Goal: Task Accomplishment & Management: Complete application form

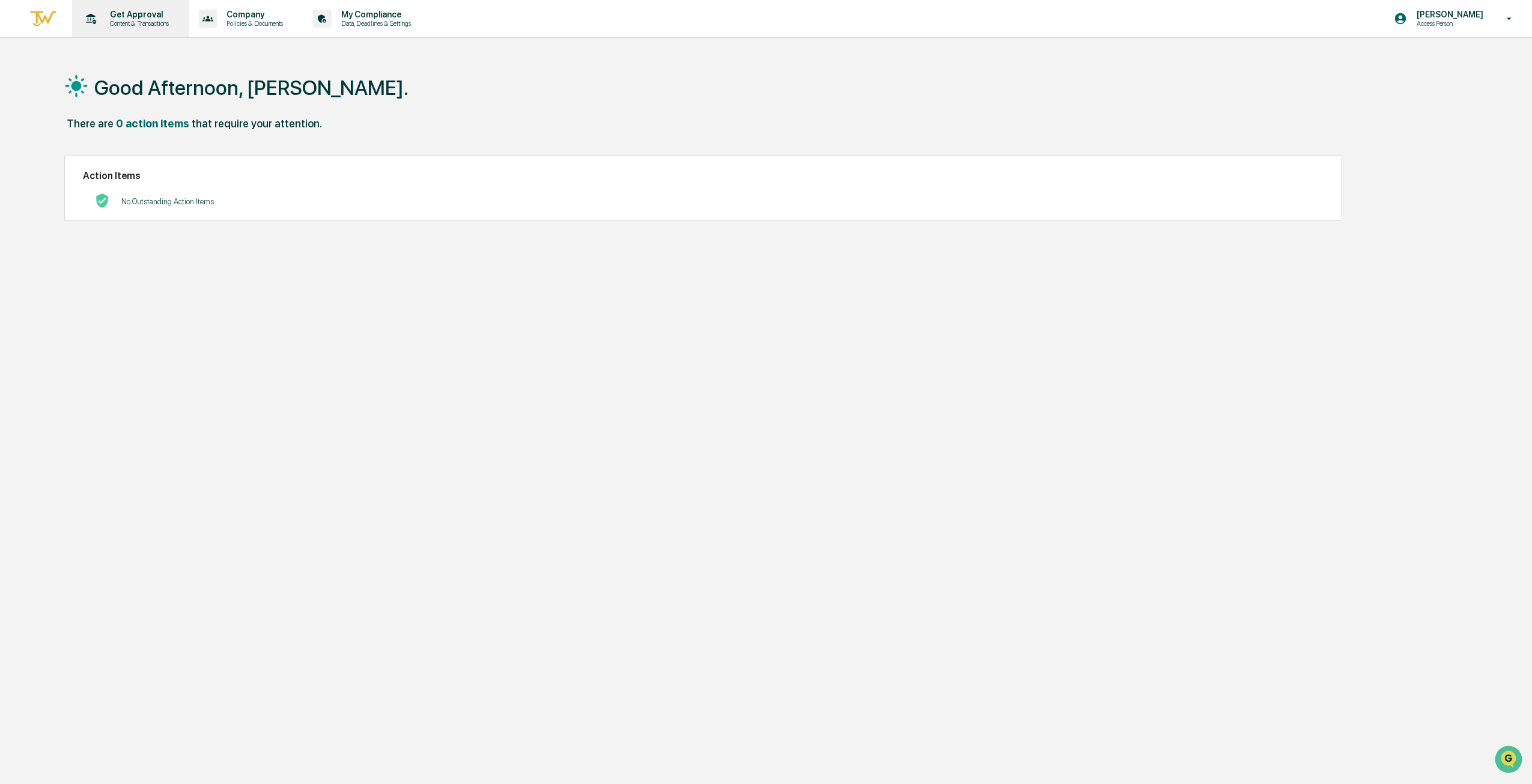
click at [152, 22] on p "Content & Transactions" at bounding box center [137, 23] width 74 height 8
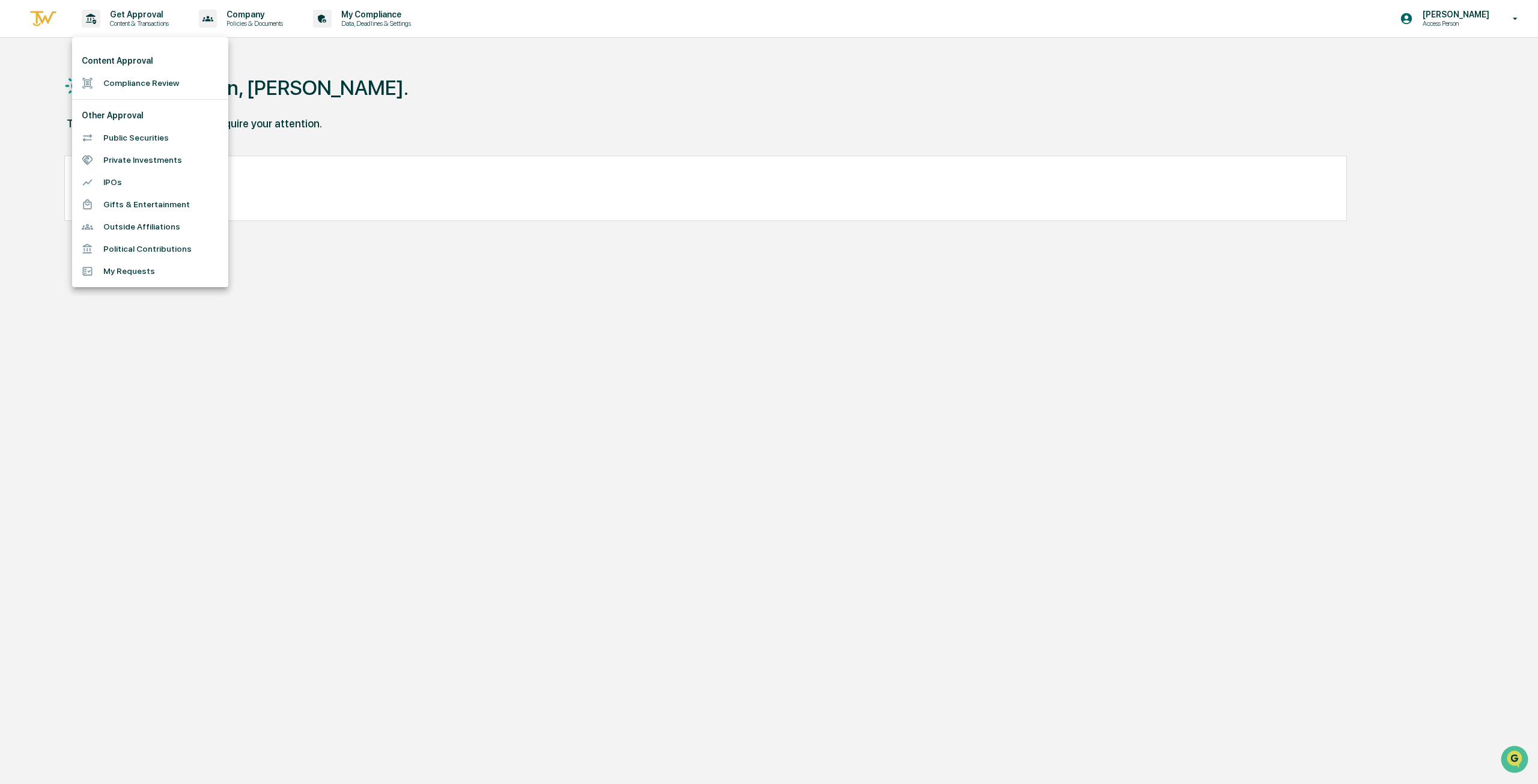
click at [139, 80] on li "Compliance Review" at bounding box center [150, 83] width 156 height 22
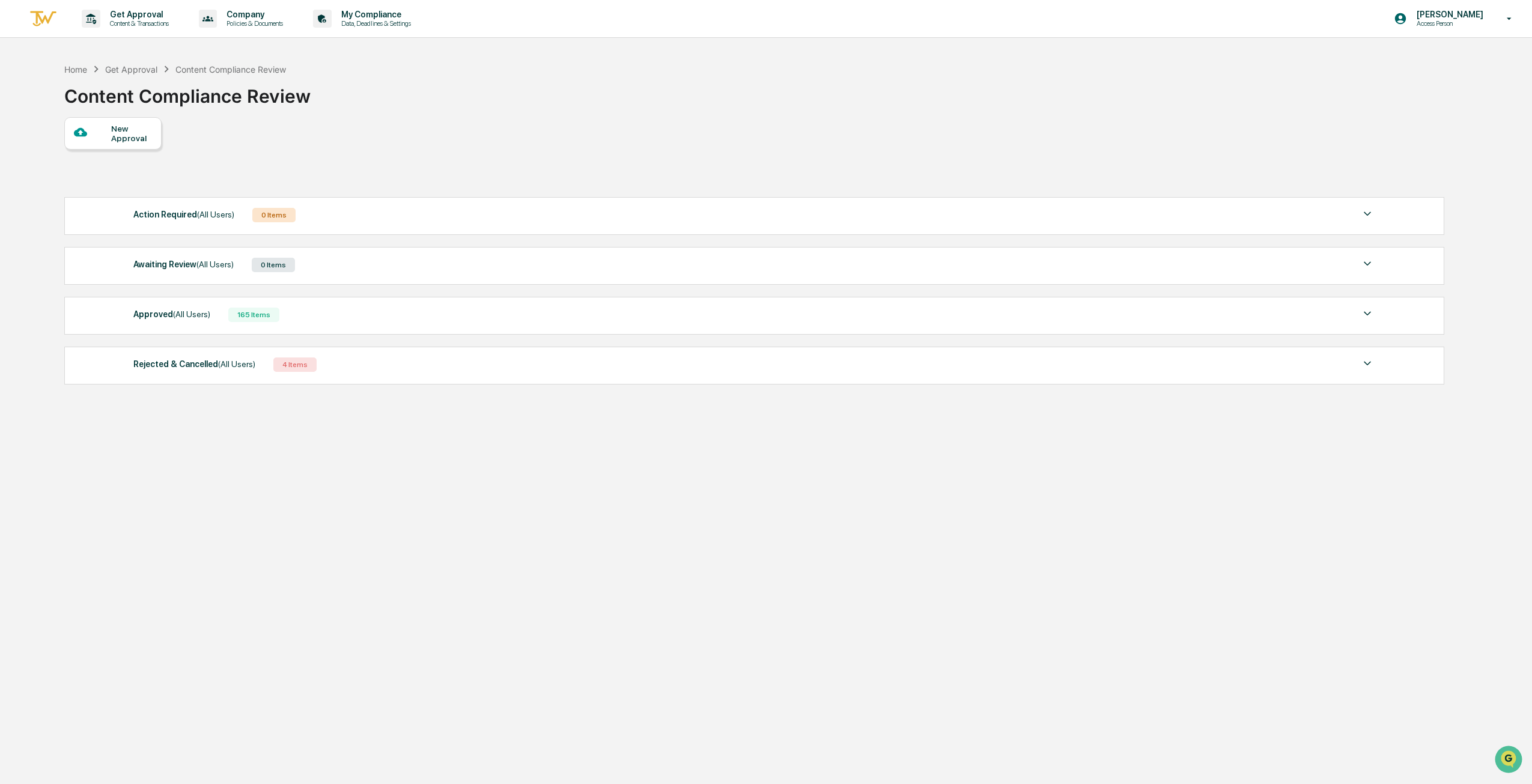
click at [127, 129] on div "New Approval" at bounding box center [131, 134] width 40 height 19
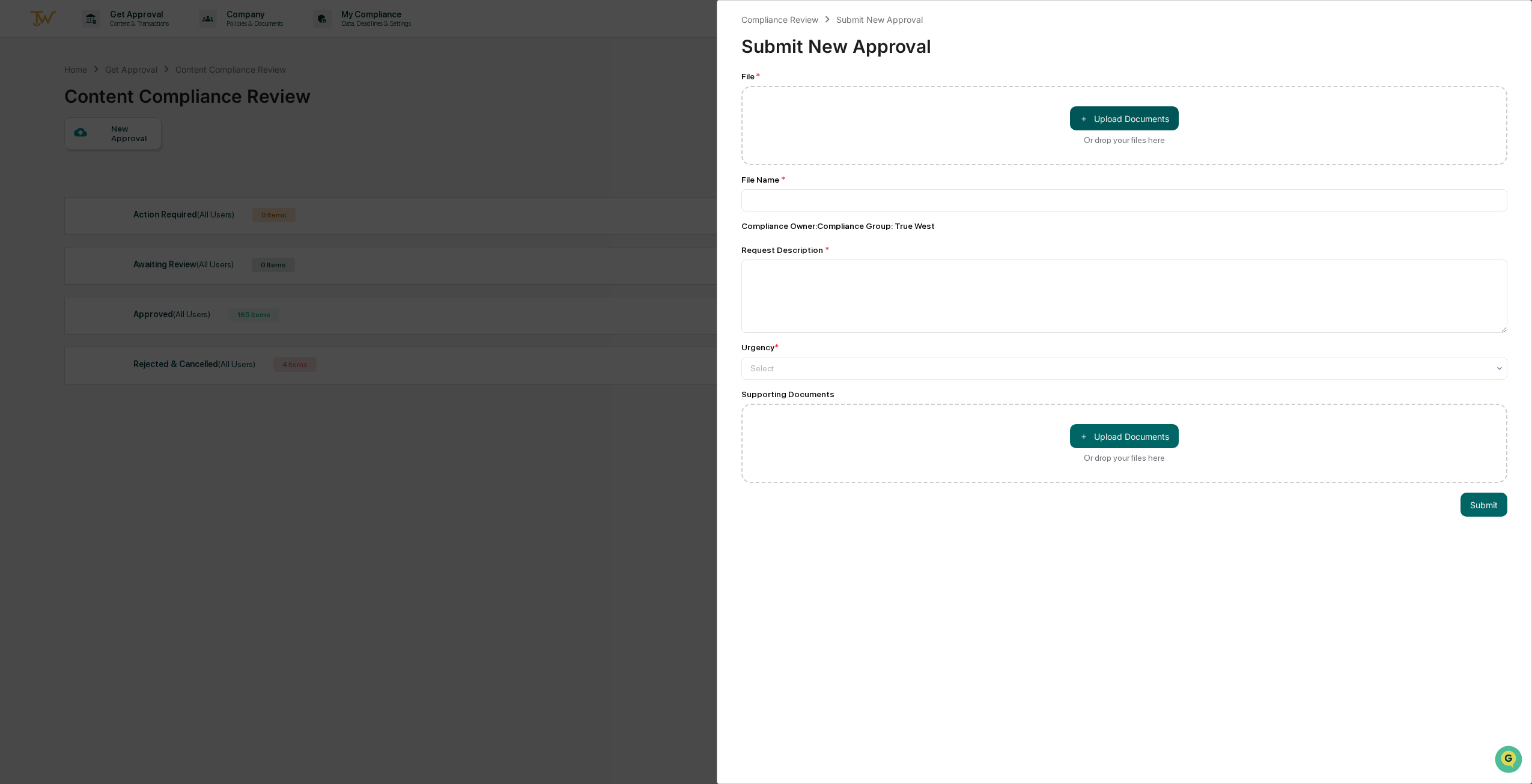
click at [1085, 119] on button "＋ Upload Documents" at bounding box center [1125, 118] width 109 height 24
type input "**********"
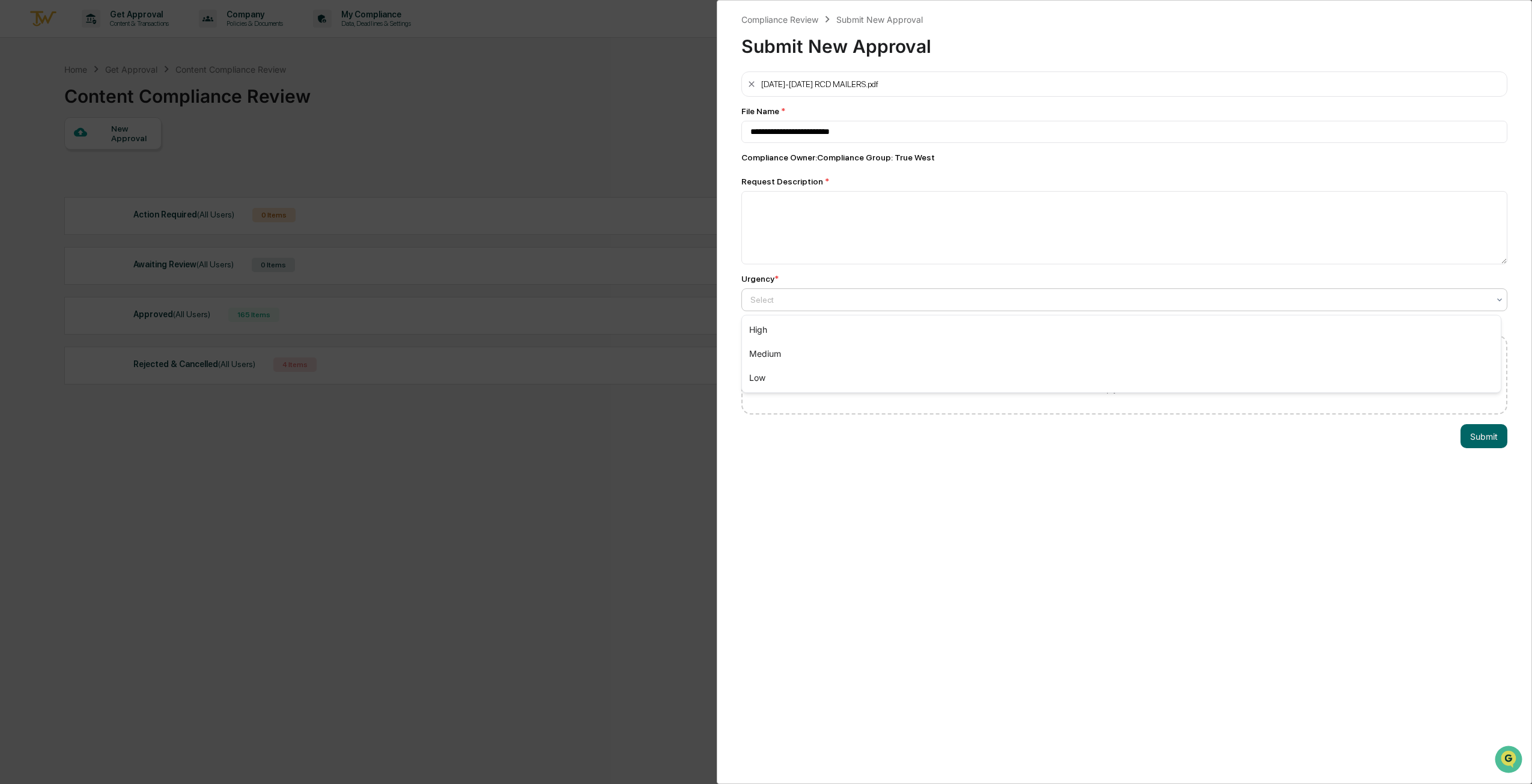
click at [853, 296] on div at bounding box center [1120, 300] width 738 height 12
click at [841, 324] on div "High" at bounding box center [1121, 329] width 759 height 24
click at [828, 235] on textarea at bounding box center [1125, 228] width 766 height 74
type textarea "**********"
click at [1480, 433] on button "Submit" at bounding box center [1484, 436] width 47 height 24
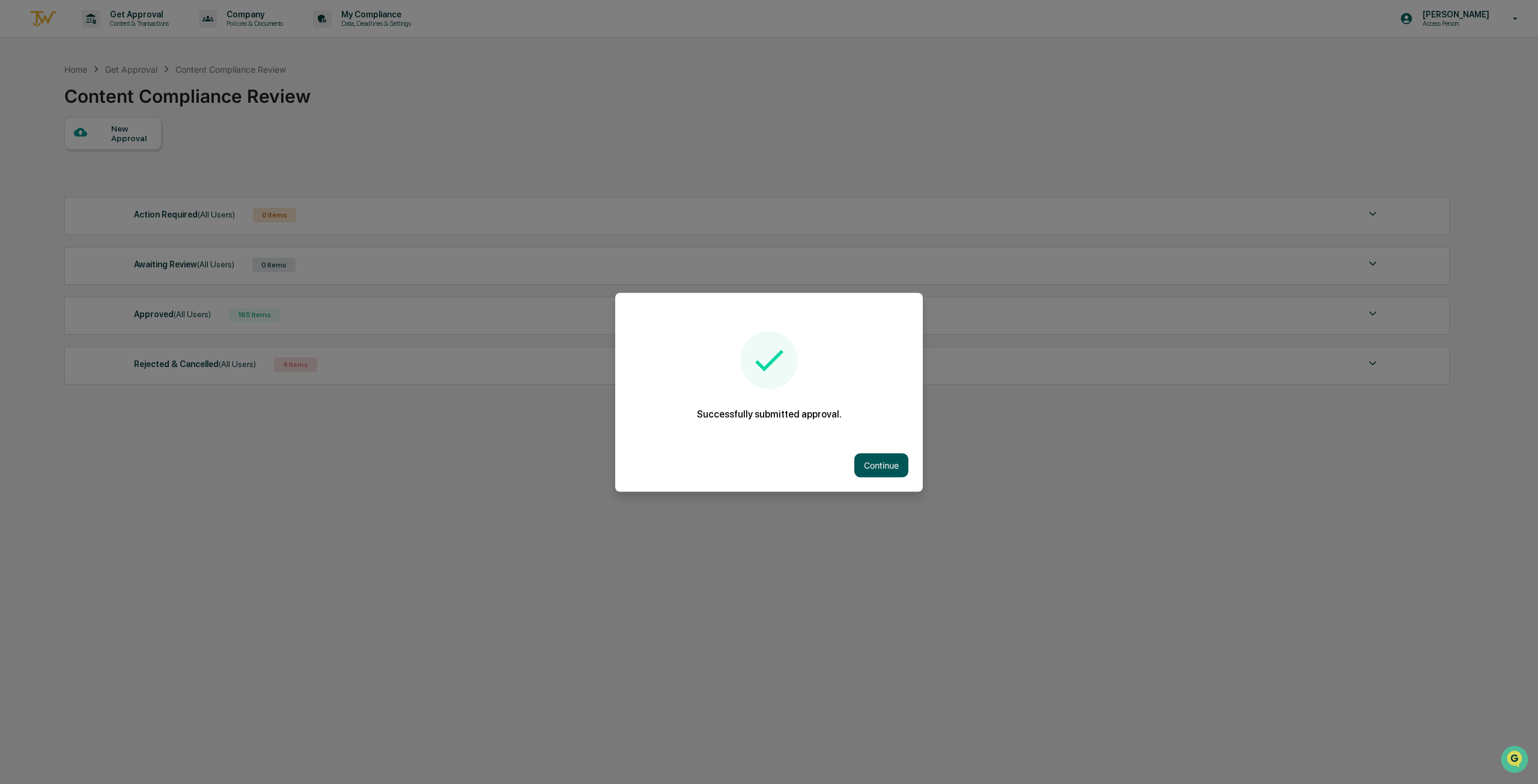
click at [905, 468] on button "Continue" at bounding box center [881, 465] width 54 height 24
